Goal: Task Accomplishment & Management: Complete application form

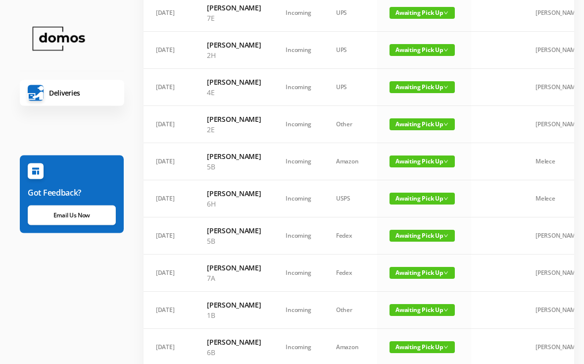
scroll to position [378, 0]
click at [421, 56] on span "Awaiting Pick Up" at bounding box center [422, 50] width 65 height 12
click at [413, 153] on link "Picked Up" at bounding box center [416, 153] width 64 height 16
click at [419, 69] on td "Awaiting Pick Up" at bounding box center [424, 50] width 94 height 37
click at [423, 56] on span "Awaiting Pick Up" at bounding box center [422, 50] width 65 height 12
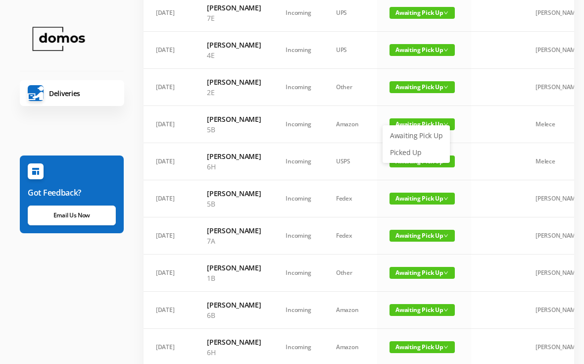
click at [411, 149] on link "Picked Up" at bounding box center [416, 153] width 64 height 16
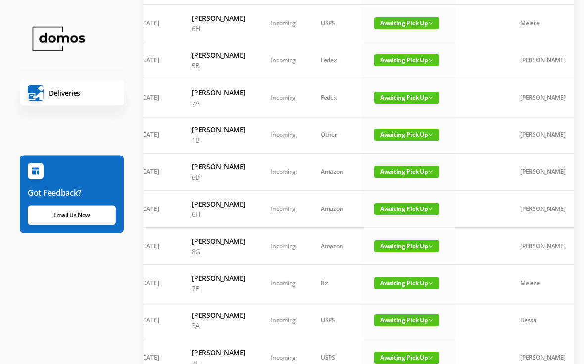
scroll to position [479, 0]
click at [394, 92] on link "Picked Up" at bounding box center [401, 89] width 64 height 16
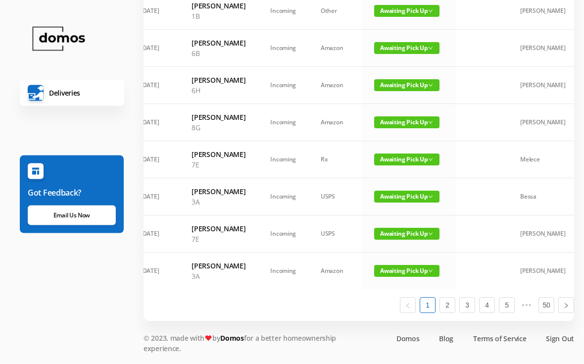
scroll to position [591, 0]
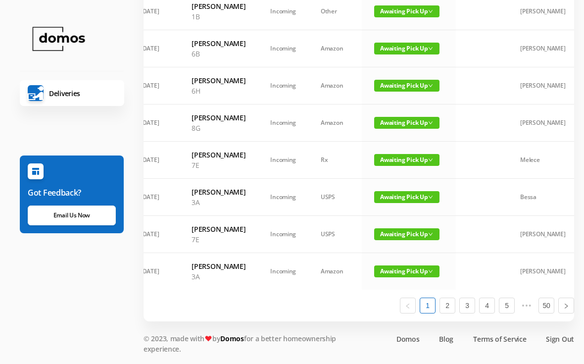
click at [405, 54] on span "Awaiting Pick Up" at bounding box center [406, 49] width 65 height 12
click at [400, 159] on link "Picked Up" at bounding box center [401, 167] width 64 height 16
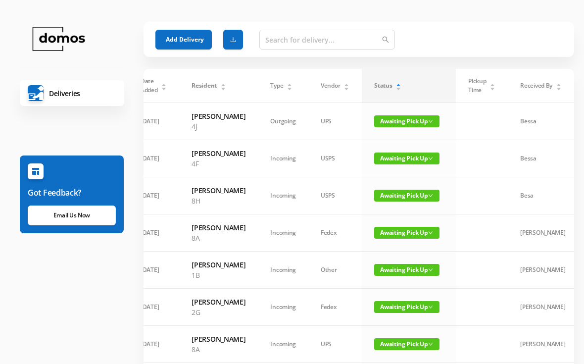
scroll to position [0, 0]
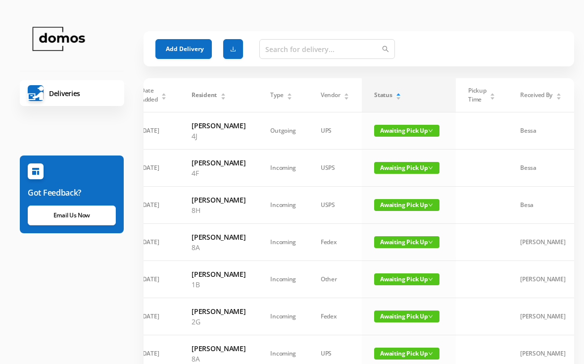
click at [169, 40] on button "Add Delivery" at bounding box center [183, 49] width 56 height 20
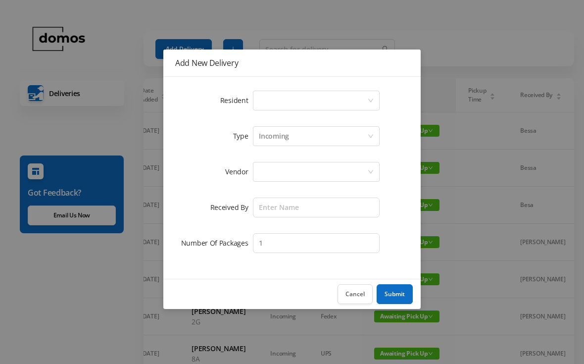
click at [290, 100] on div "Select a person" at bounding box center [313, 100] width 108 height 19
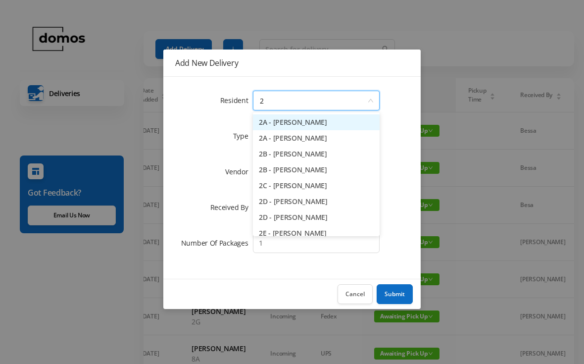
type input "2h"
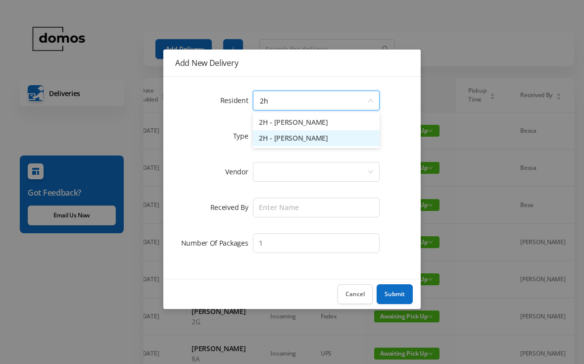
click at [312, 139] on li "2H - [PERSON_NAME]" at bounding box center [316, 138] width 127 height 16
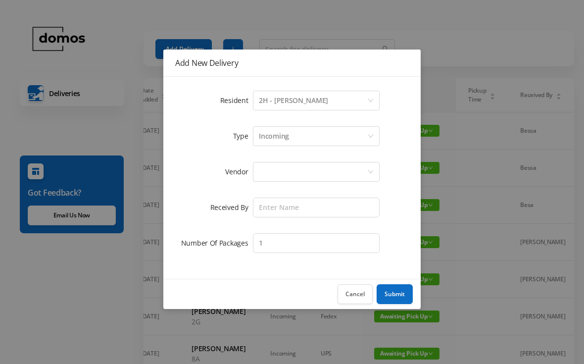
click at [323, 171] on div at bounding box center [313, 171] width 108 height 19
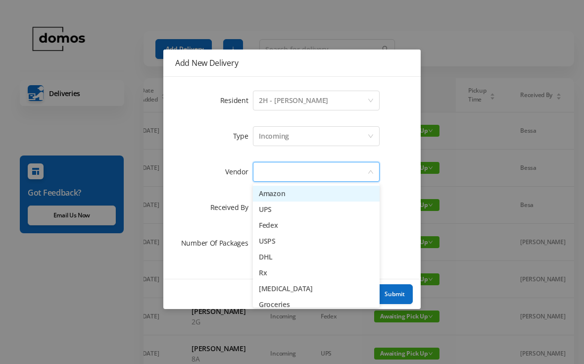
click at [294, 195] on li "Amazon" at bounding box center [316, 194] width 127 height 16
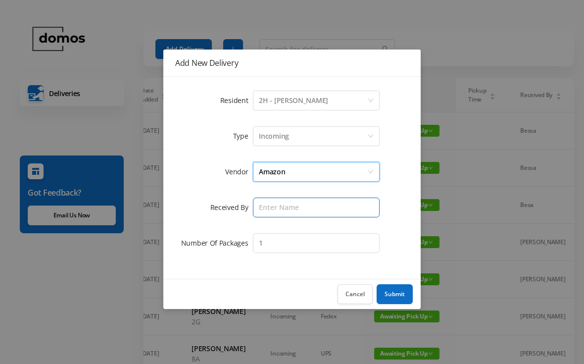
click at [313, 204] on input "text" at bounding box center [316, 207] width 127 height 20
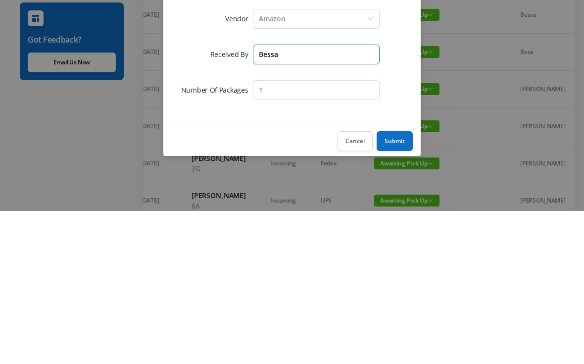
type input "Bessa"
click at [397, 284] on button "Submit" at bounding box center [395, 294] width 36 height 20
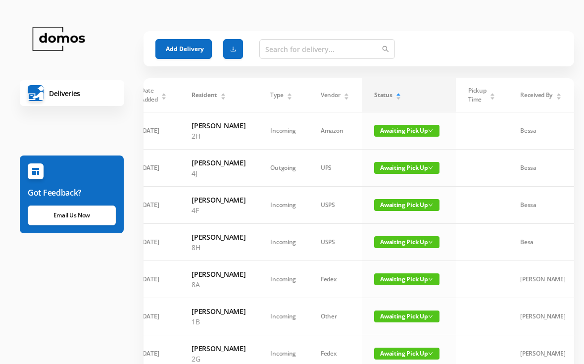
click at [197, 45] on button "Add Delivery" at bounding box center [183, 49] width 56 height 20
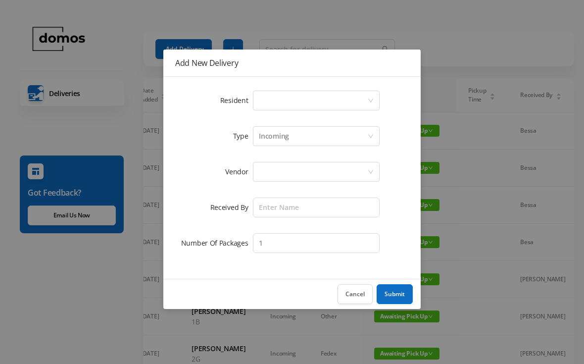
click at [303, 101] on div "Select a person" at bounding box center [313, 100] width 108 height 19
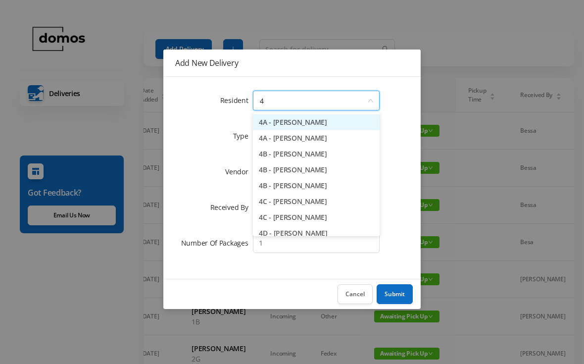
type input "4c"
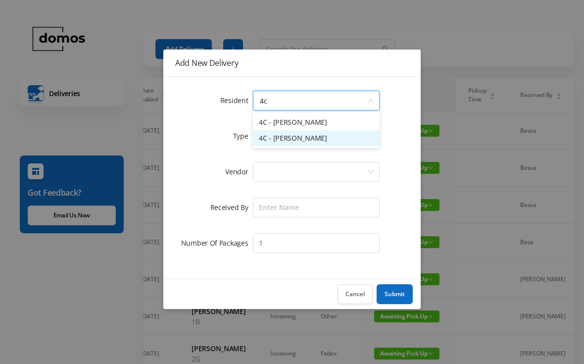
click at [310, 141] on li "4C - [PERSON_NAME]" at bounding box center [316, 138] width 127 height 16
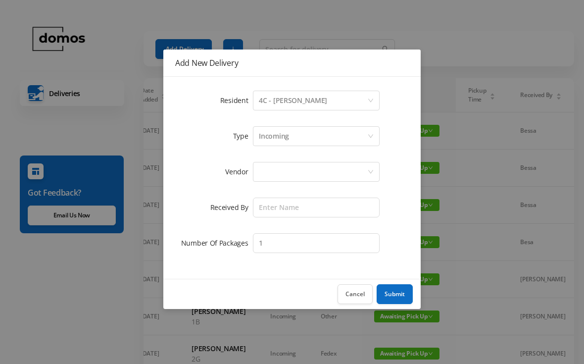
click at [305, 179] on div at bounding box center [313, 171] width 108 height 19
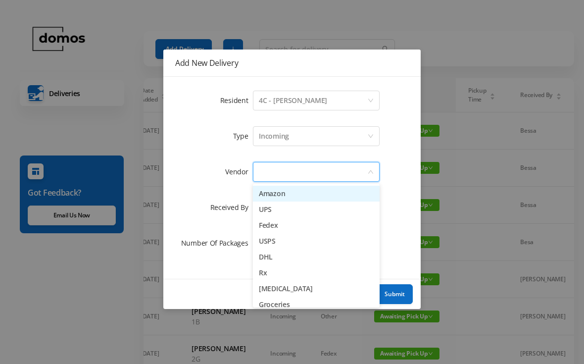
click at [290, 195] on li "Amazon" at bounding box center [316, 194] width 127 height 16
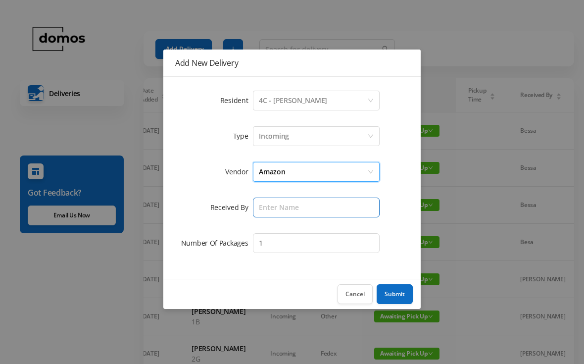
click at [310, 198] on input "text" at bounding box center [316, 207] width 127 height 20
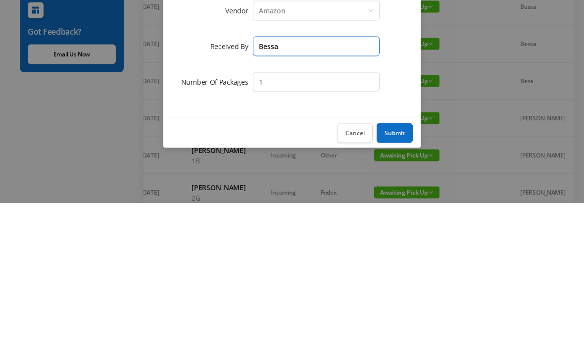
type input "Bessa"
click at [405, 284] on button "Submit" at bounding box center [395, 294] width 36 height 20
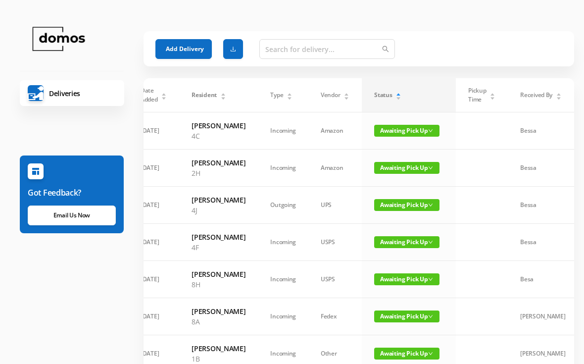
click at [193, 47] on button "Add Delivery" at bounding box center [183, 49] width 56 height 20
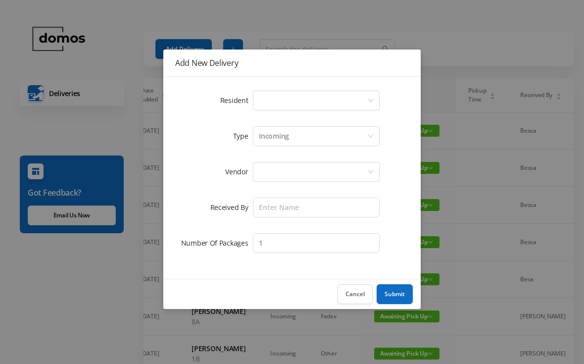
click at [311, 106] on div "Select a person" at bounding box center [313, 100] width 108 height 19
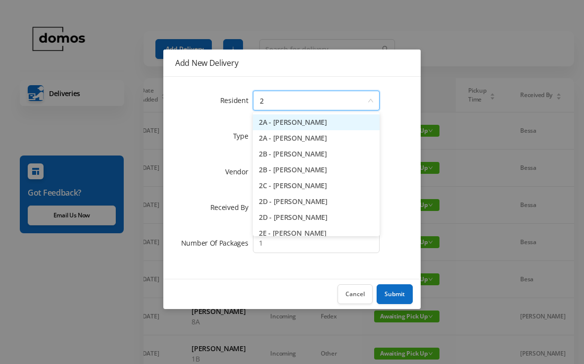
type input "2d"
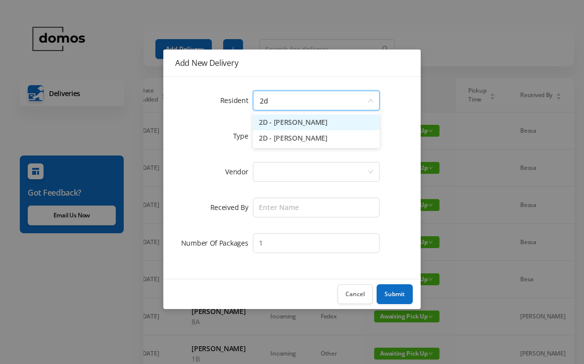
click at [330, 121] on li "2D - [PERSON_NAME]" at bounding box center [316, 122] width 127 height 16
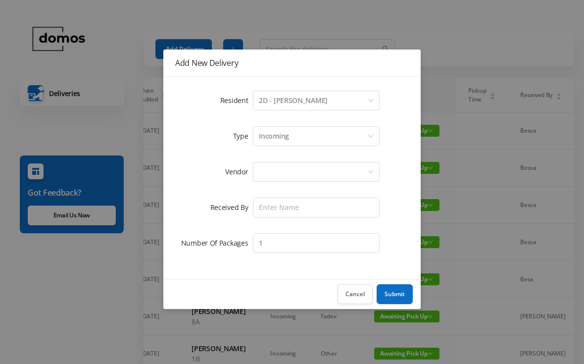
click at [328, 163] on div at bounding box center [313, 171] width 108 height 19
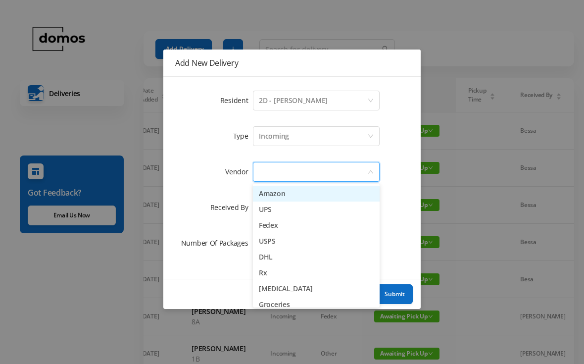
click at [294, 194] on li "Amazon" at bounding box center [316, 194] width 127 height 16
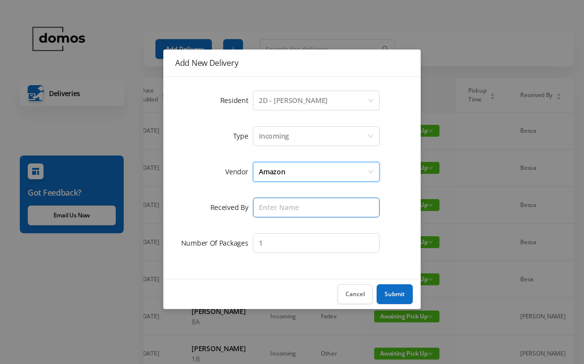
click at [316, 199] on input "text" at bounding box center [316, 207] width 127 height 20
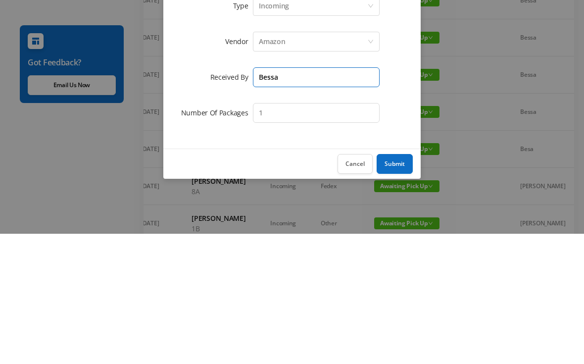
type input "Bessa"
click at [307, 233] on input "1" at bounding box center [316, 243] width 127 height 20
type input "2"
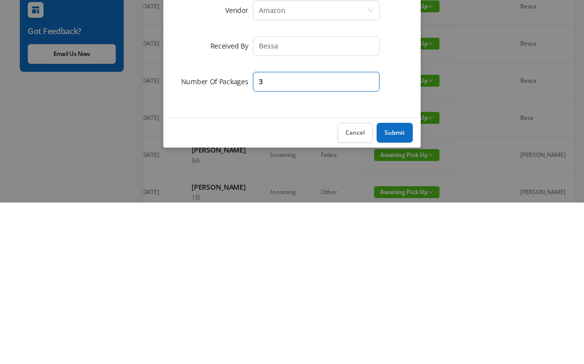
type input "3"
click at [402, 284] on button "Submit" at bounding box center [395, 294] width 36 height 20
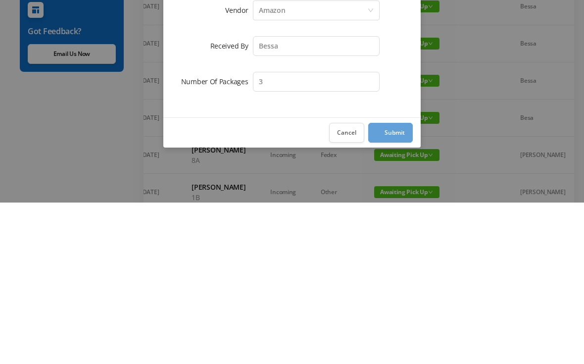
scroll to position [161, 0]
